Goal: Task Accomplishment & Management: Use online tool/utility

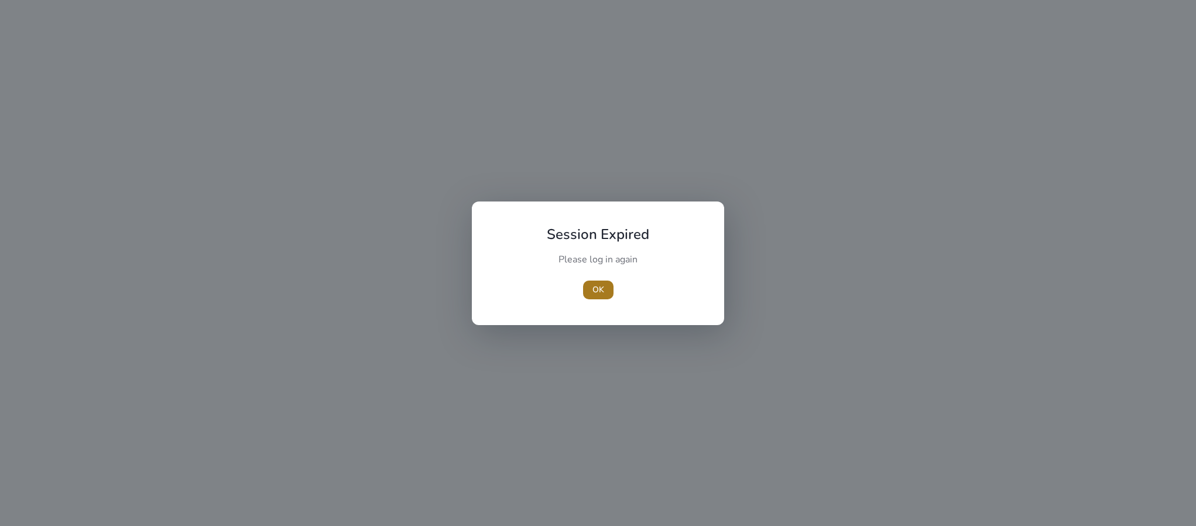
click at [601, 283] on span "button" at bounding box center [598, 290] width 30 height 28
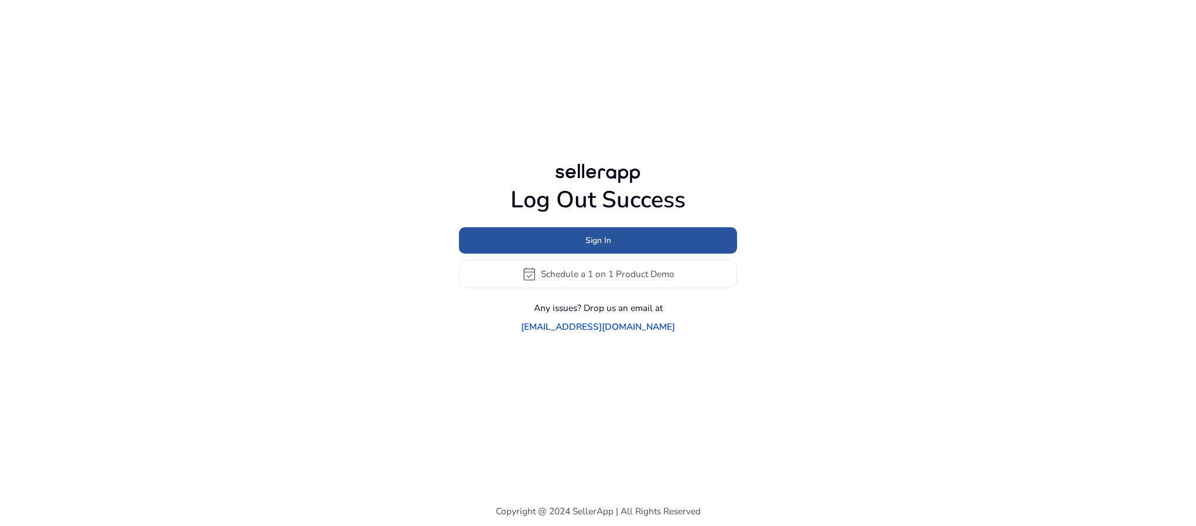
click at [639, 254] on span at bounding box center [598, 240] width 278 height 28
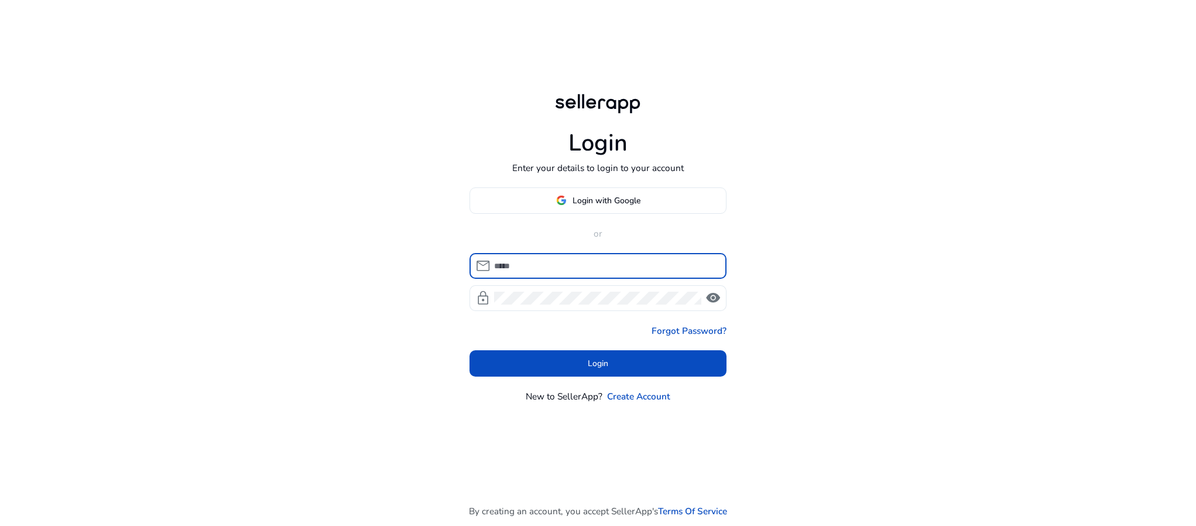
type input "**********"
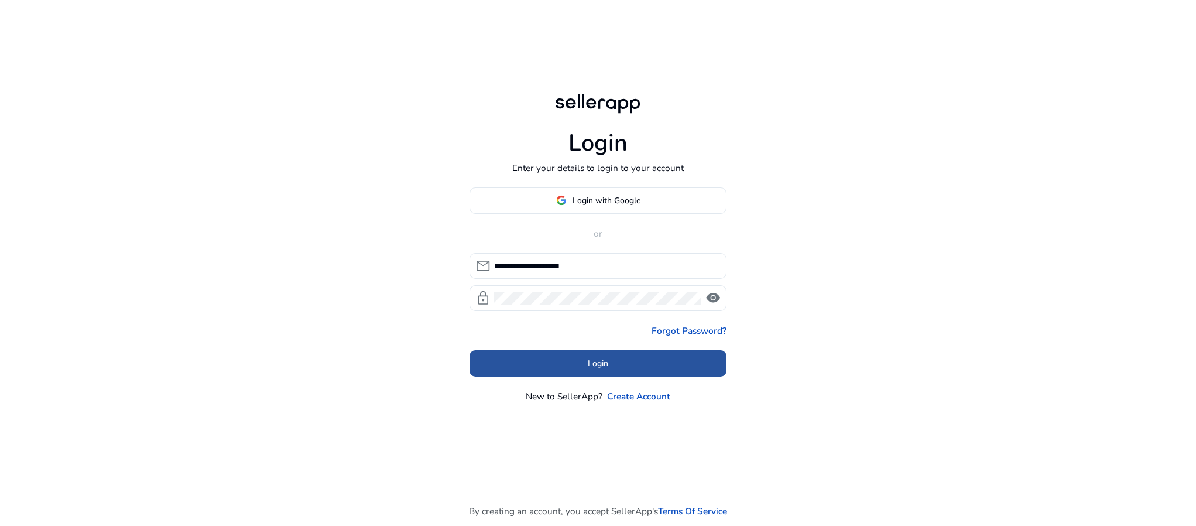
click at [594, 357] on span "Login" at bounding box center [598, 363] width 20 height 12
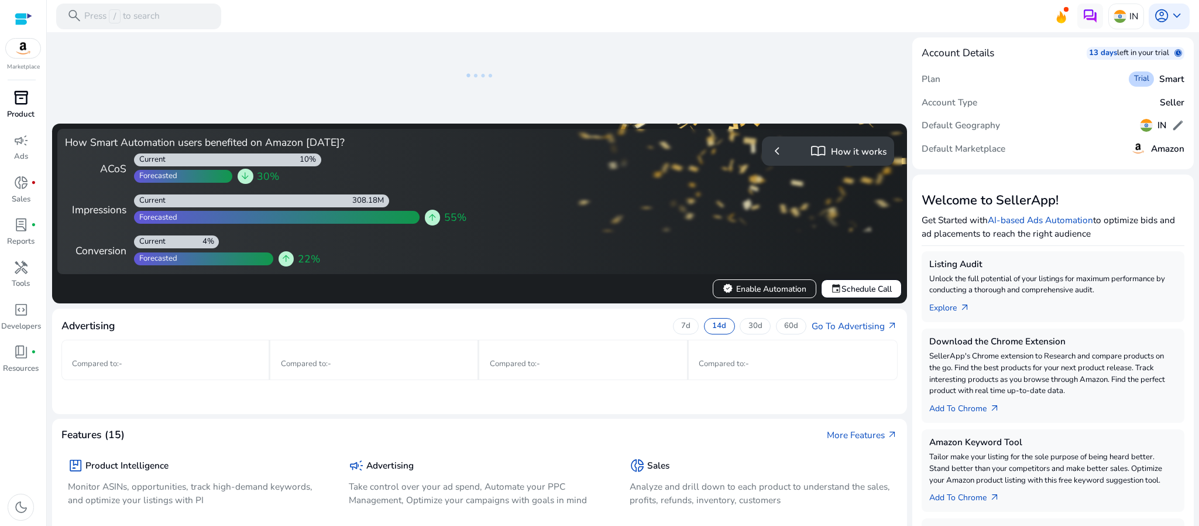
click at [34, 100] on div "inventory_2" at bounding box center [21, 98] width 36 height 20
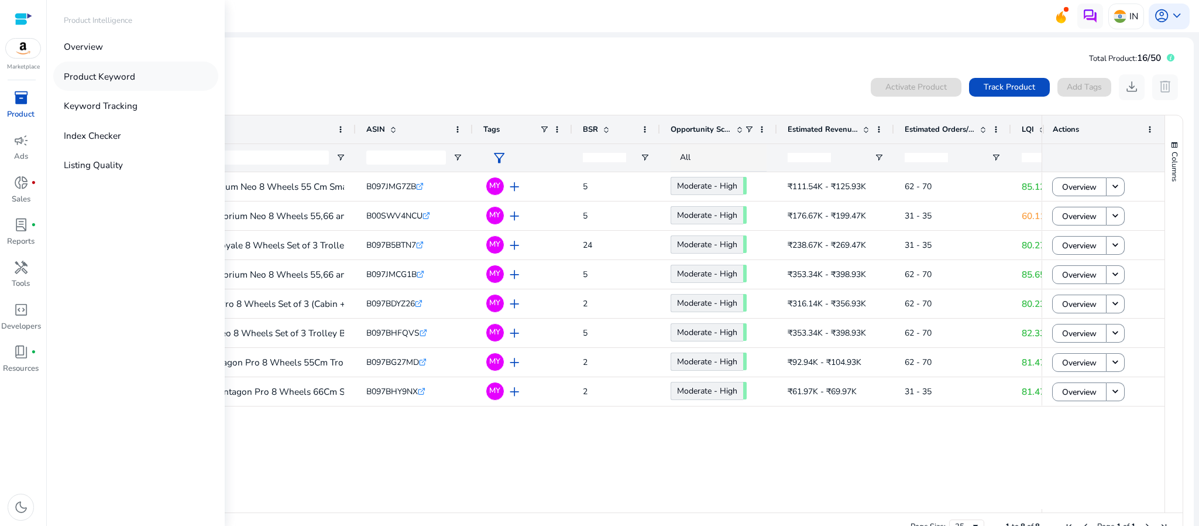
click at [135, 70] on link "Product Keyword" at bounding box center [135, 75] width 165 height 29
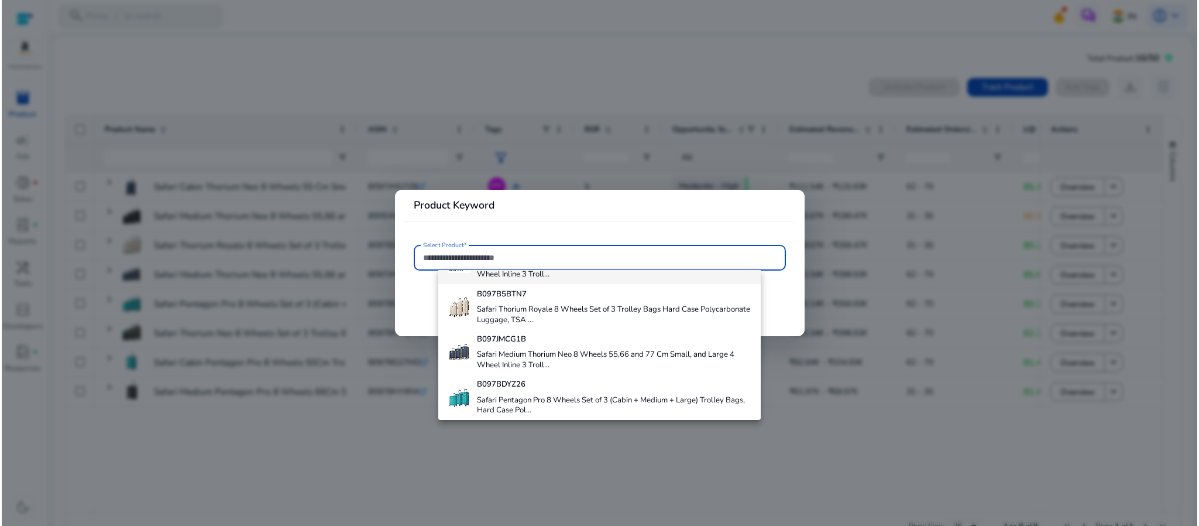
scroll to position [126, 0]
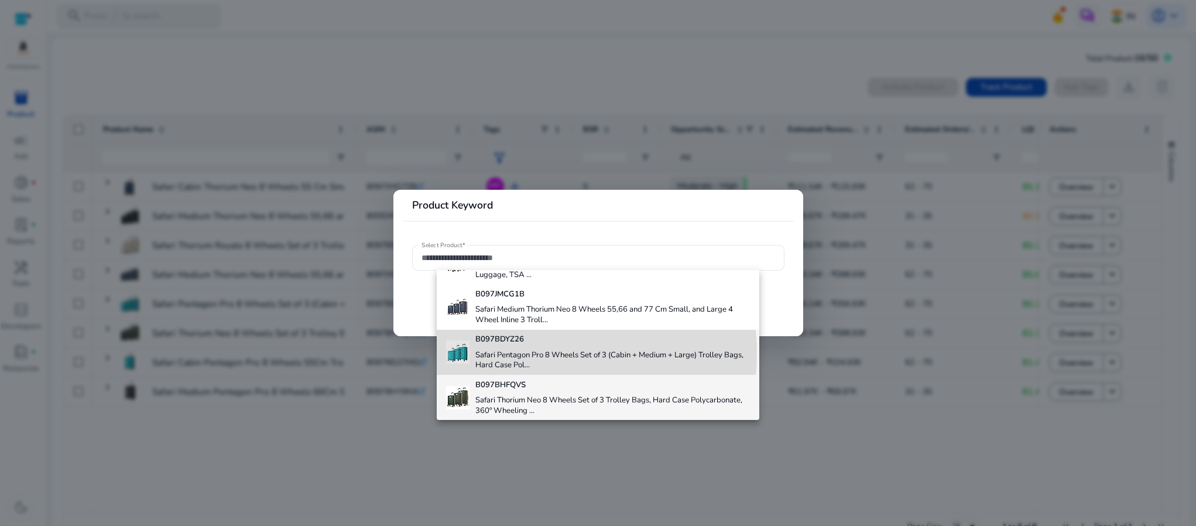
click at [524, 354] on h4 "Safari Pentagon Pro 8 Wheels Set of 3 (Cabin + Medium + Large) Trolley Bags, Ha…" at bounding box center [612, 360] width 275 height 20
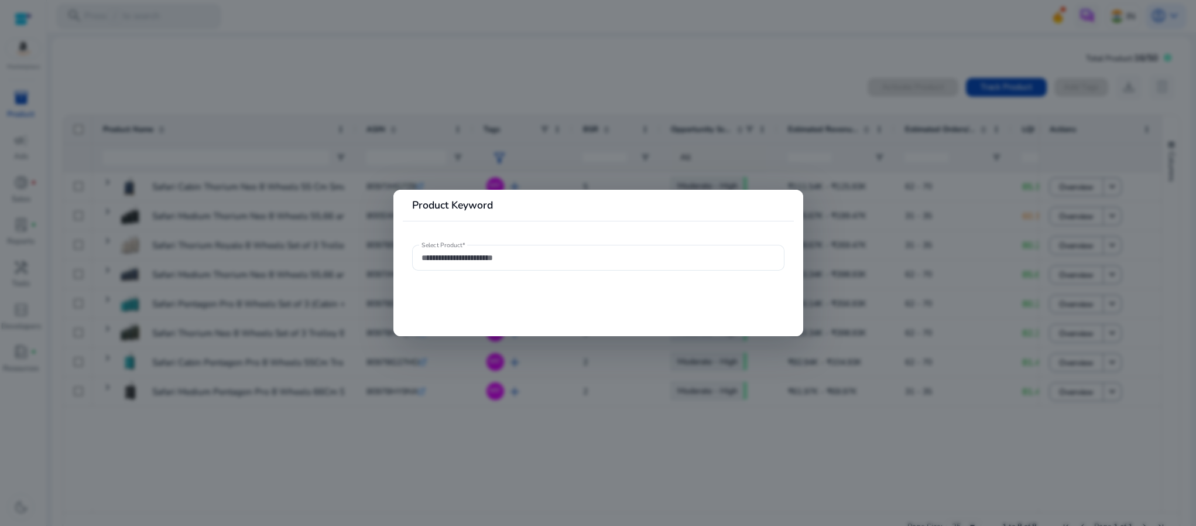
type input "**********"
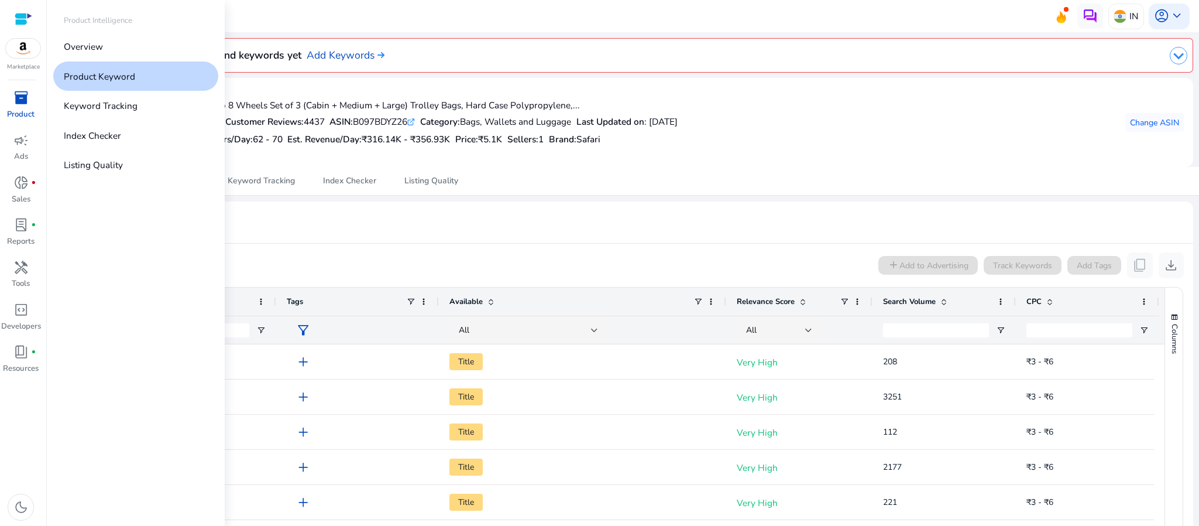
click at [29, 108] on div "inventory_2" at bounding box center [21, 98] width 36 height 20
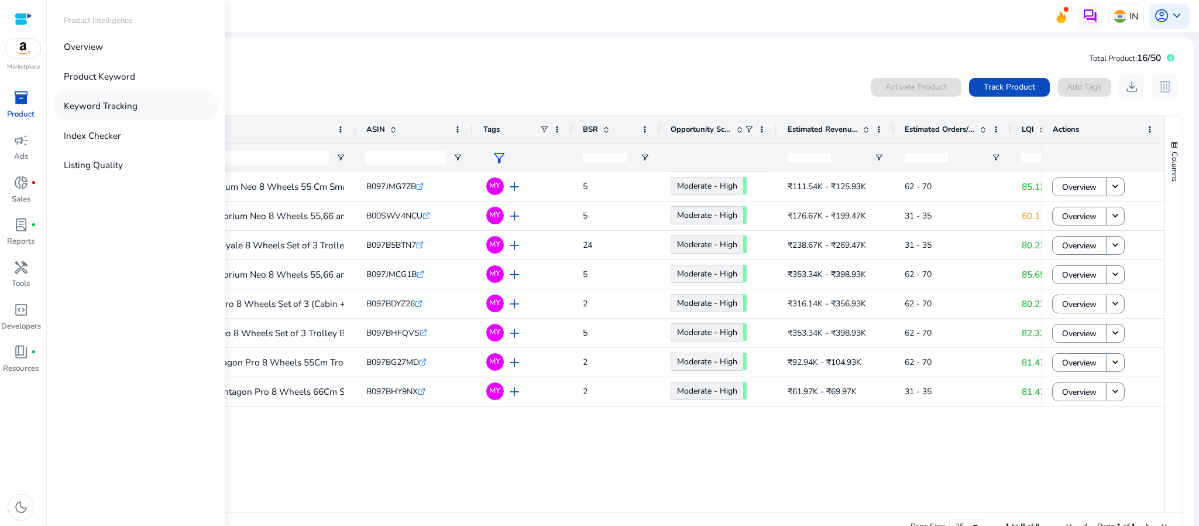
click at [133, 94] on link "Keyword Tracking" at bounding box center [135, 105] width 165 height 29
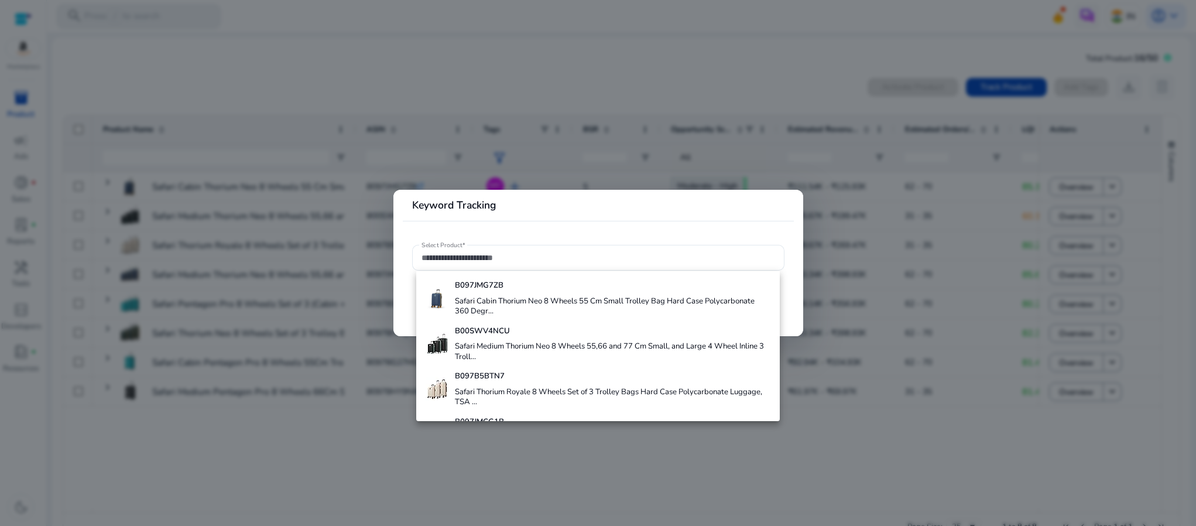
click at [482, 85] on div at bounding box center [598, 263] width 1196 height 526
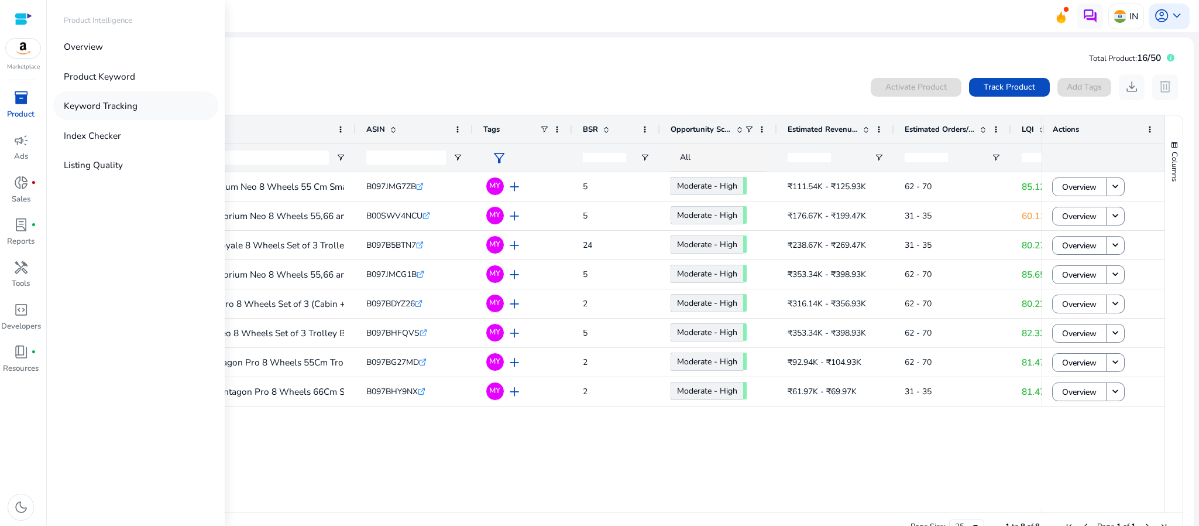
click at [133, 102] on p "Keyword Tracking" at bounding box center [101, 105] width 74 height 13
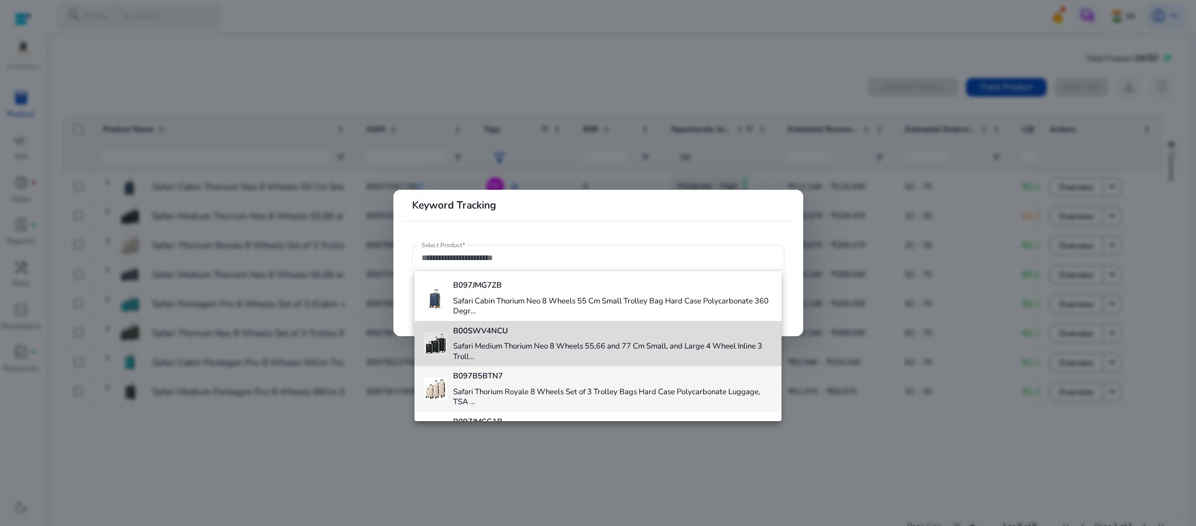
click at [629, 328] on h4 "B00SWV4NCU" at bounding box center [613, 331] width 320 height 11
